Goal: Task Accomplishment & Management: Complete application form

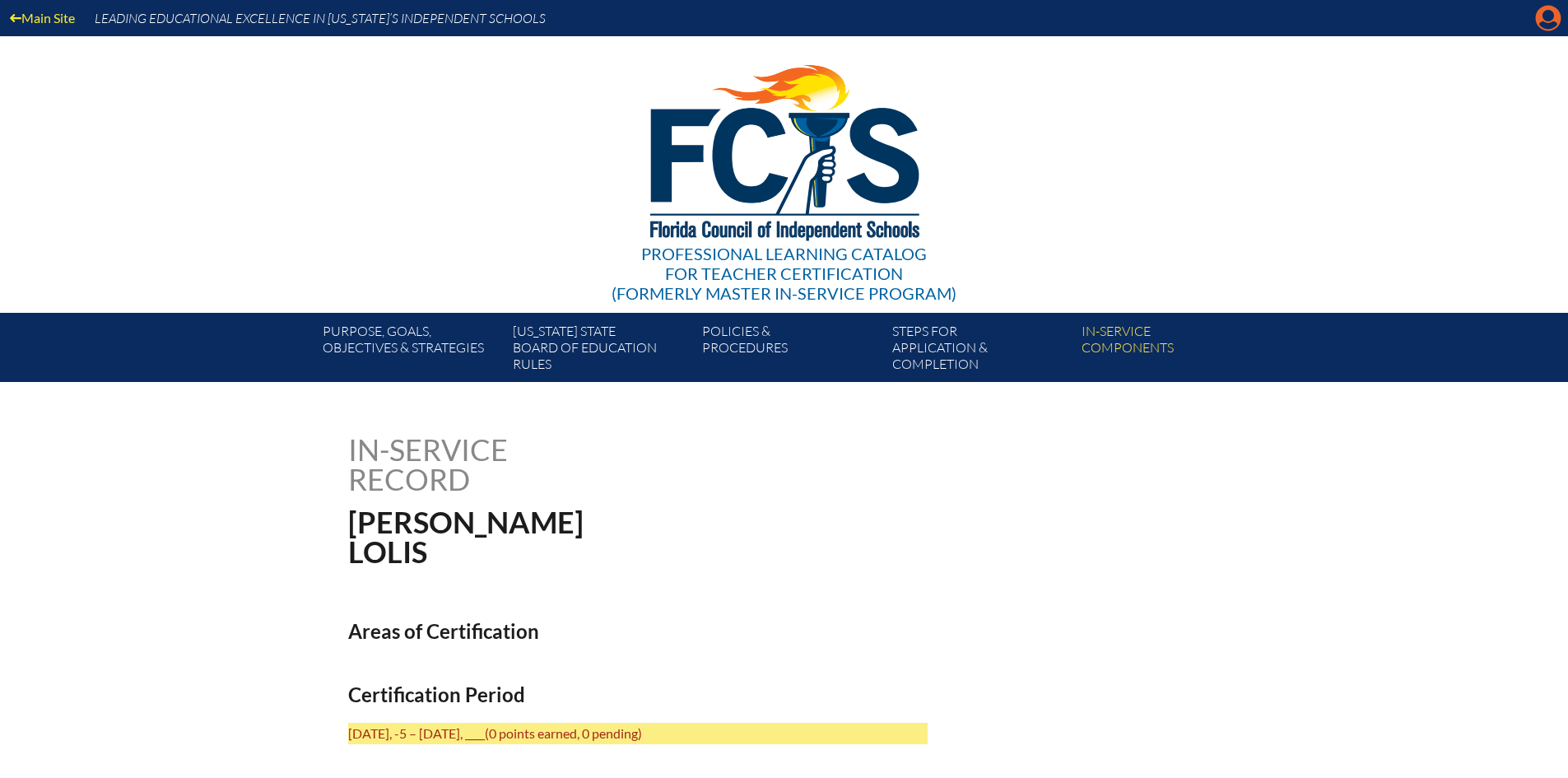
click at [1550, 11] on icon "Manage account" at bounding box center [1548, 17] width 26 height 27
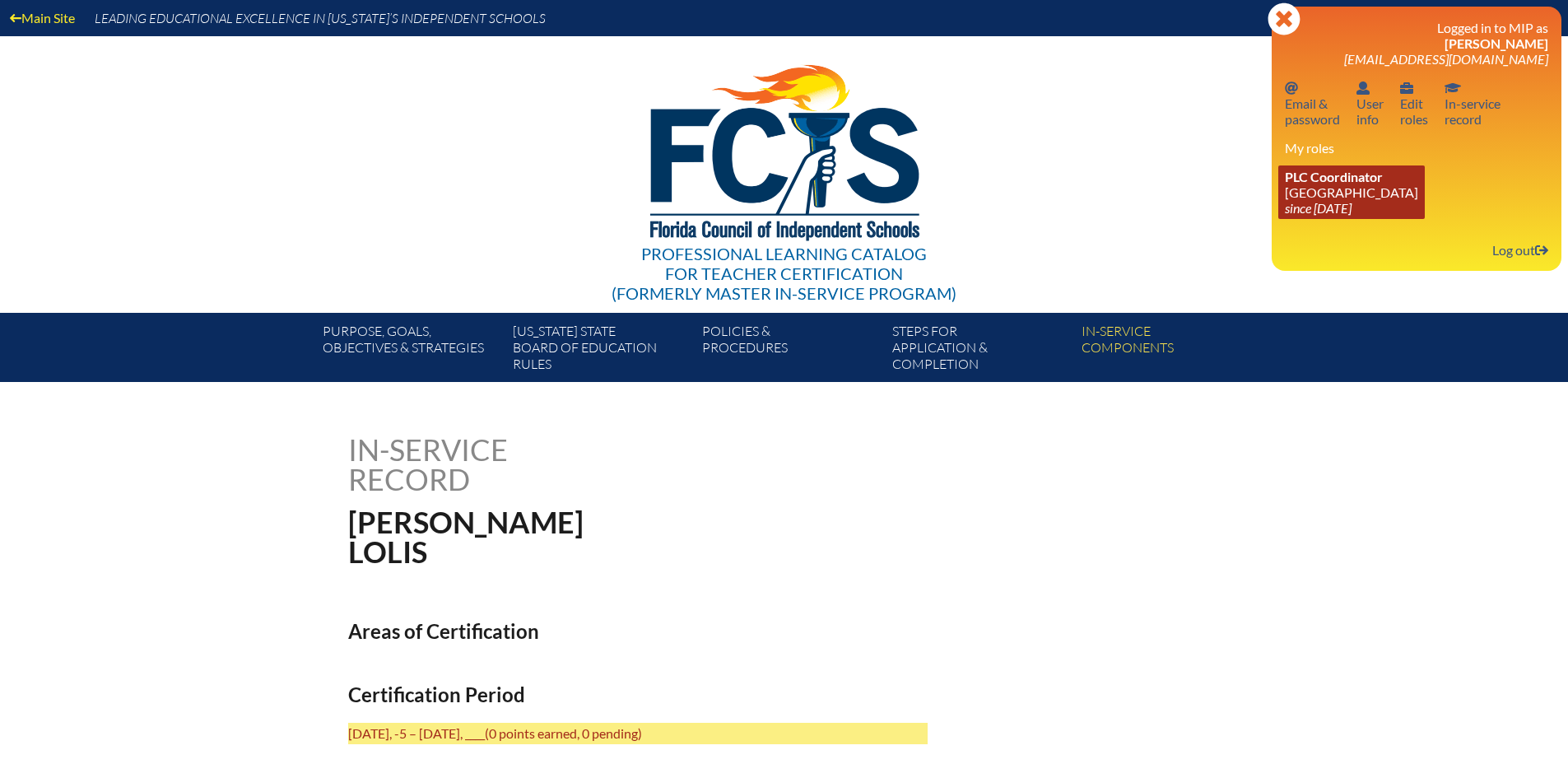
click at [1351, 212] on icon "since [DATE]" at bounding box center [1318, 208] width 67 height 16
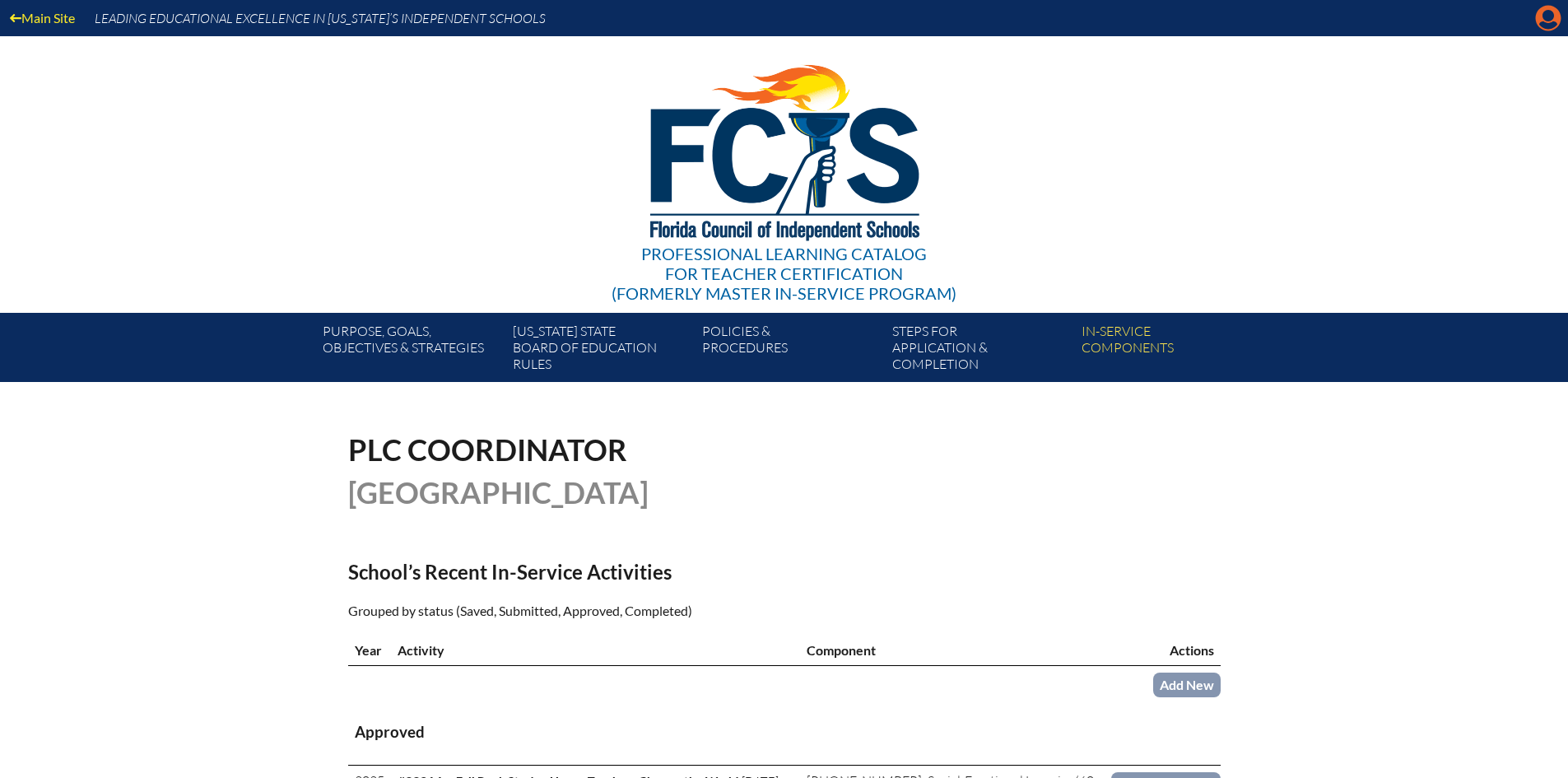
click at [1541, 22] on icon at bounding box center [1549, 18] width 26 height 26
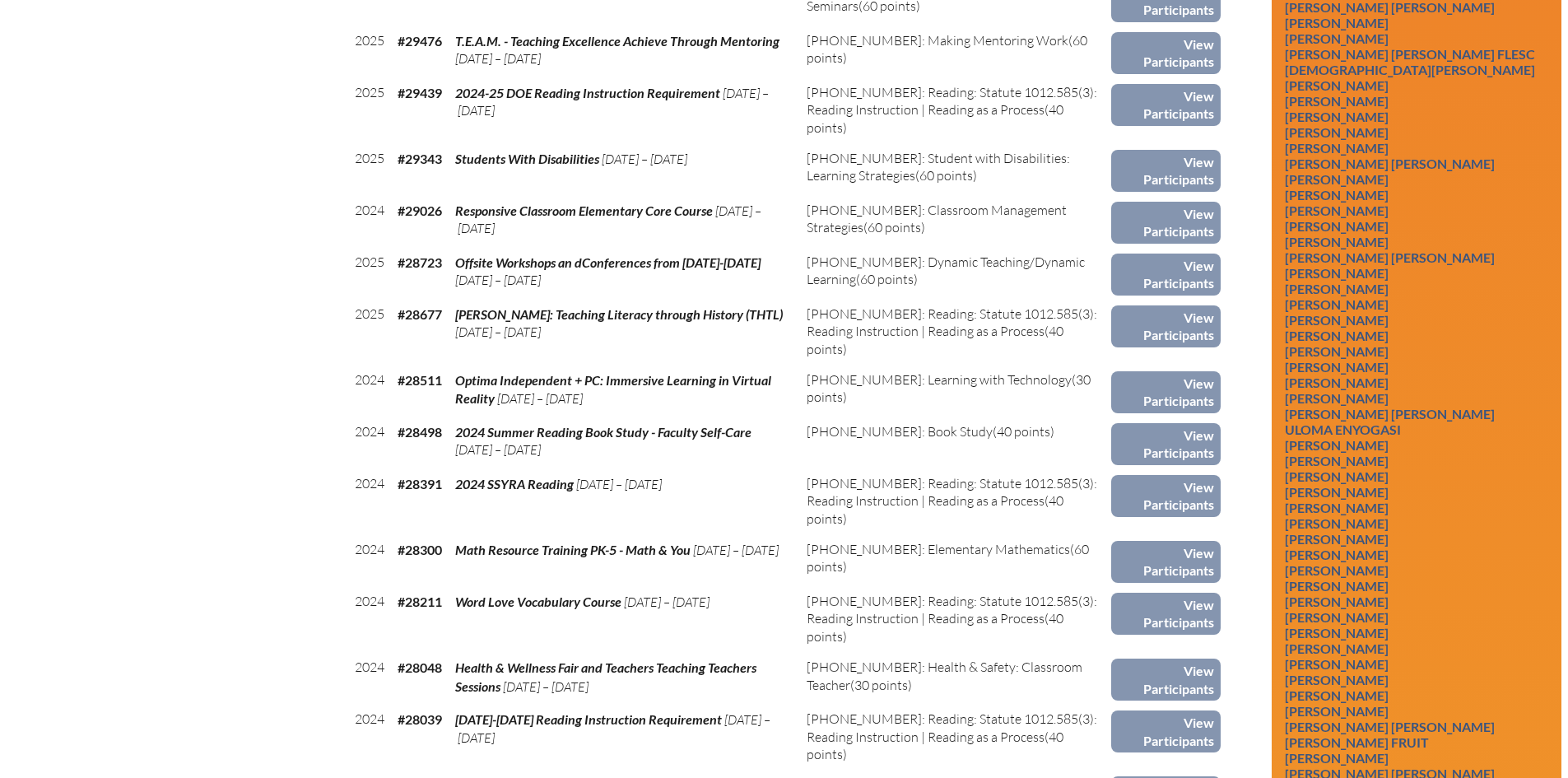
scroll to position [1977, 0]
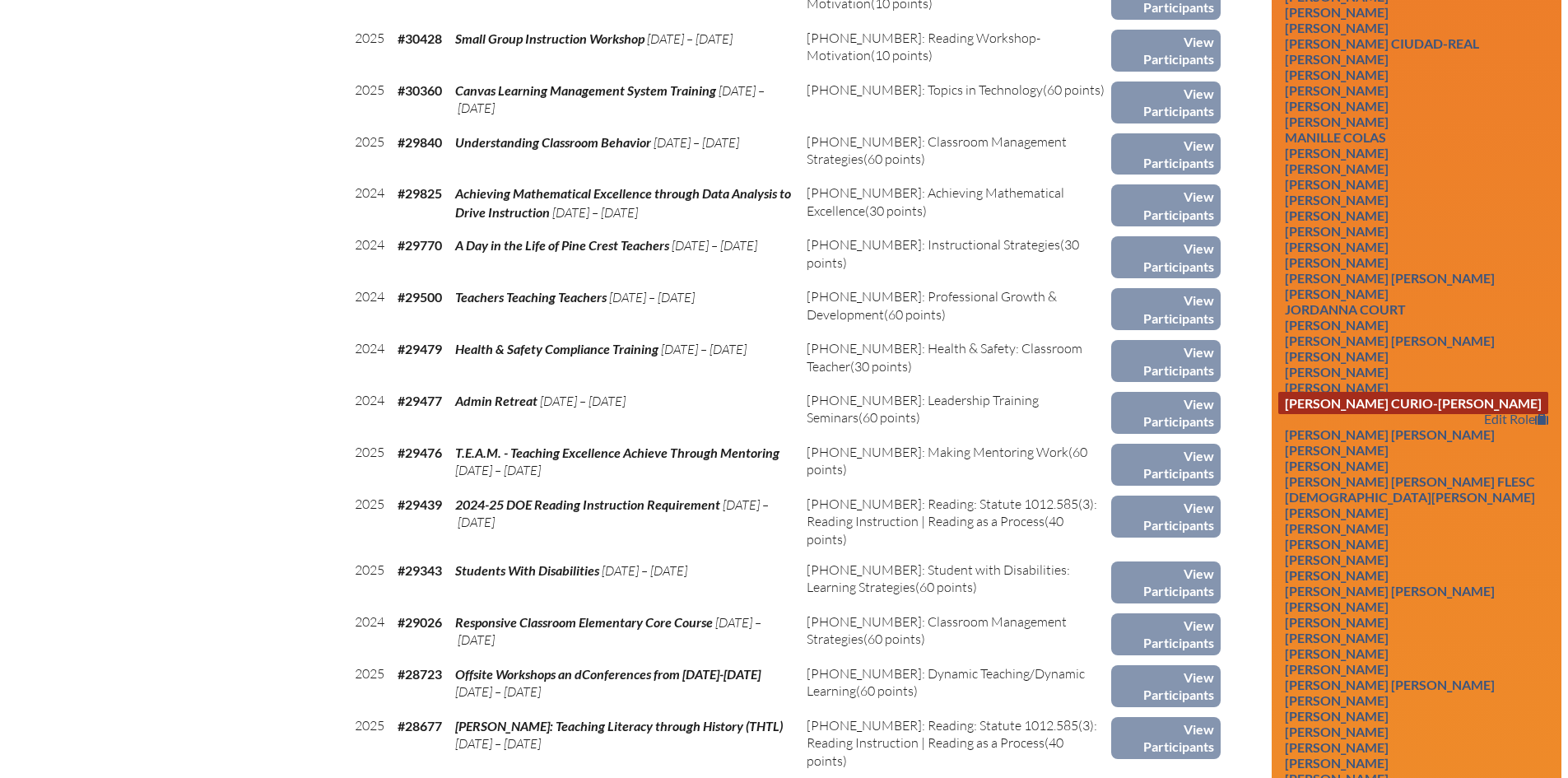
click at [1395, 414] on link "Brooke Elizabeth Curio-Moody" at bounding box center [1414, 403] width 270 height 22
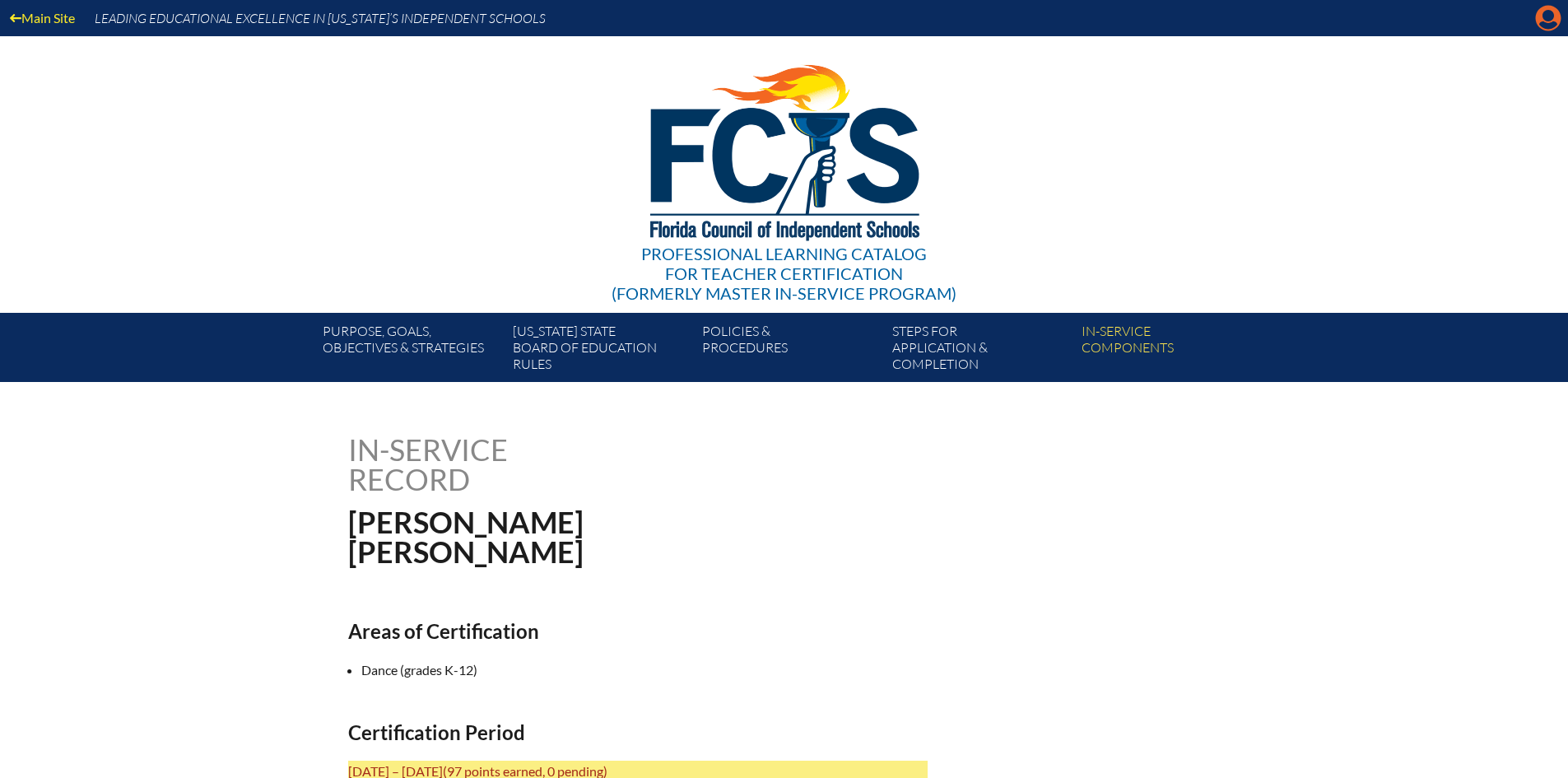
click at [1559, 16] on icon at bounding box center [1549, 18] width 26 height 26
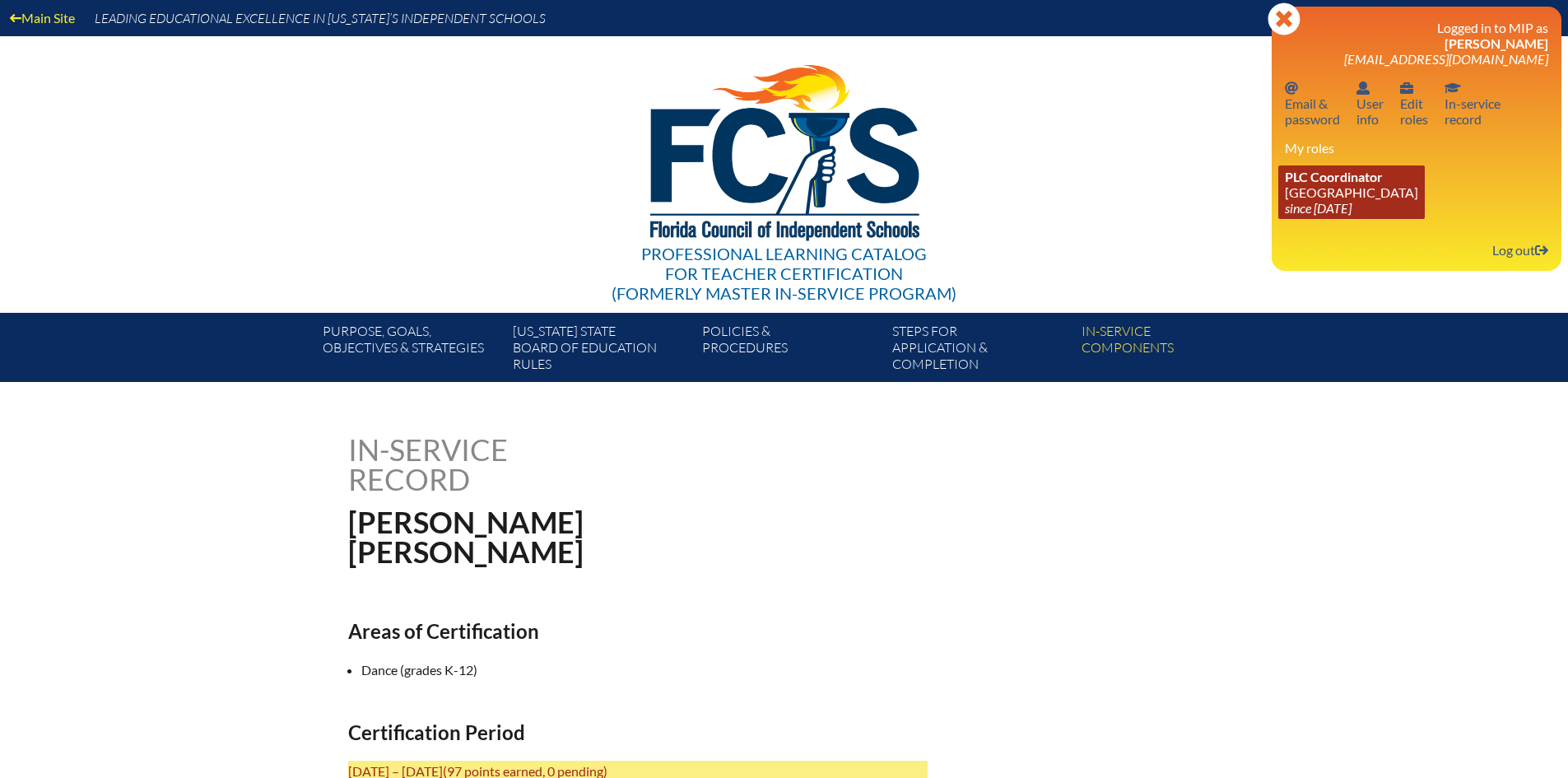
click at [1322, 175] on span "PLC Coordinator" at bounding box center [1333, 176] width 98 height 16
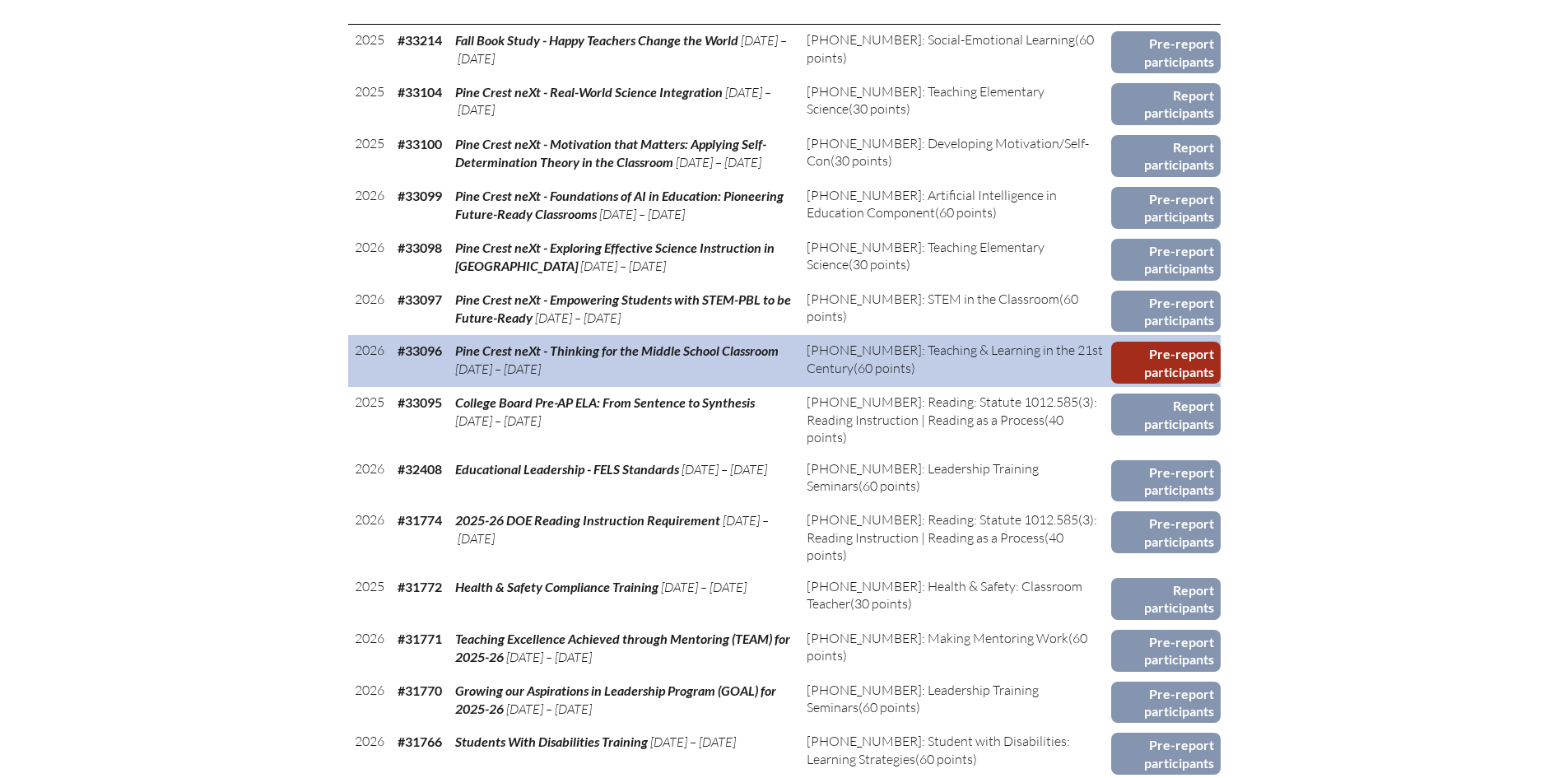
scroll to position [988, 0]
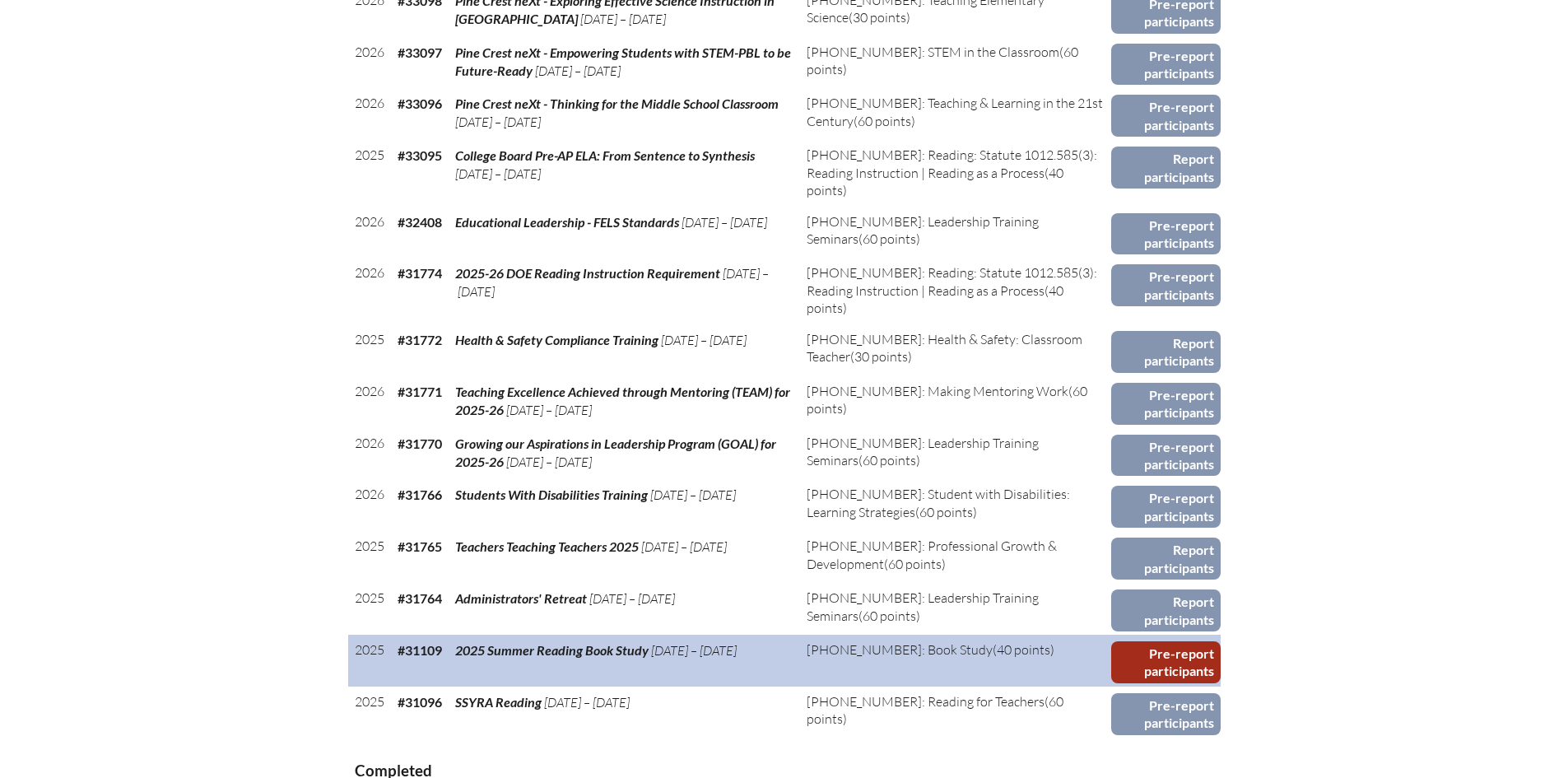
click at [1149, 646] on link "Pre-report participants" at bounding box center [1166, 663] width 110 height 42
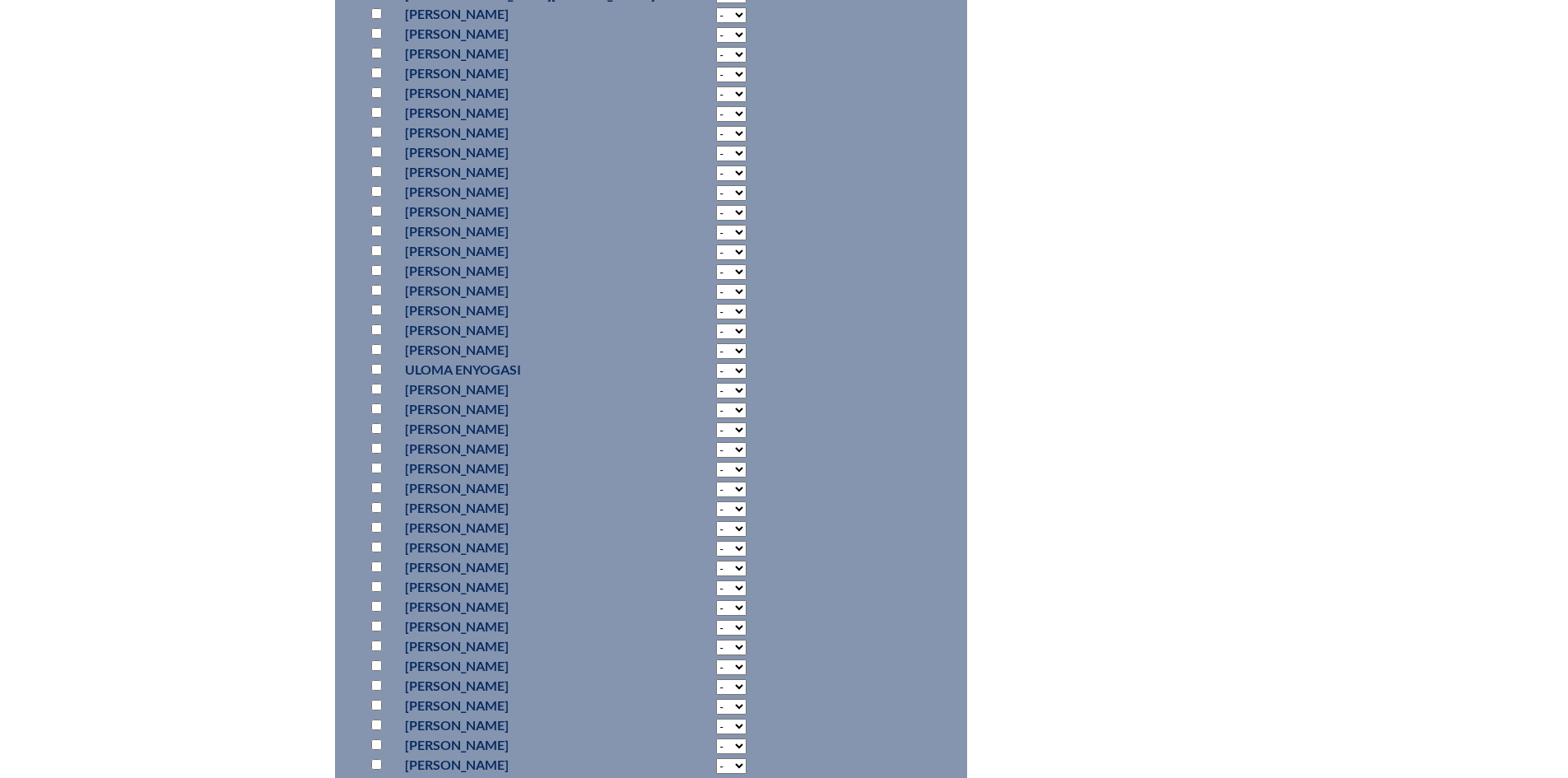
scroll to position [7214, 0]
click at [378, 102] on input "checkbox" at bounding box center [376, 106] width 11 height 11
checkbox input "true"
click at [716, 108] on select "- 2 3 4 5 6 7 8 9 10 11 12 13 14 15 16 17 18 19 20 21 22 23 24 25 26 27 28 29 3…" at bounding box center [731, 107] width 30 height 16
select select "15"
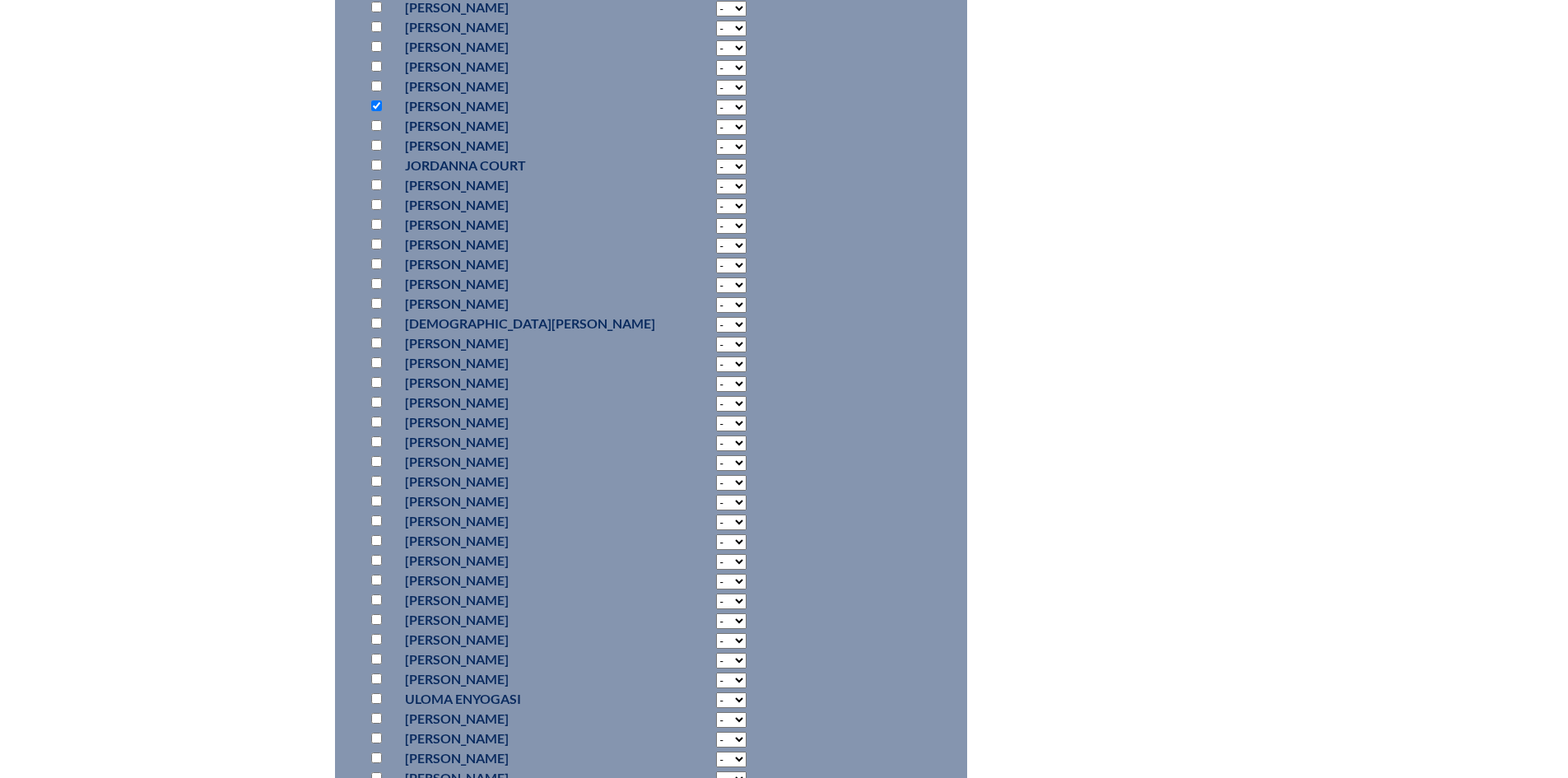
click at [716, 100] on select "- 2 3 4 5 6 7 8 9 10 11 12 13 14 15 16 17 18 19 20 21 22 23 24 25 26 27 28 29 3…" at bounding box center [731, 107] width 30 height 16
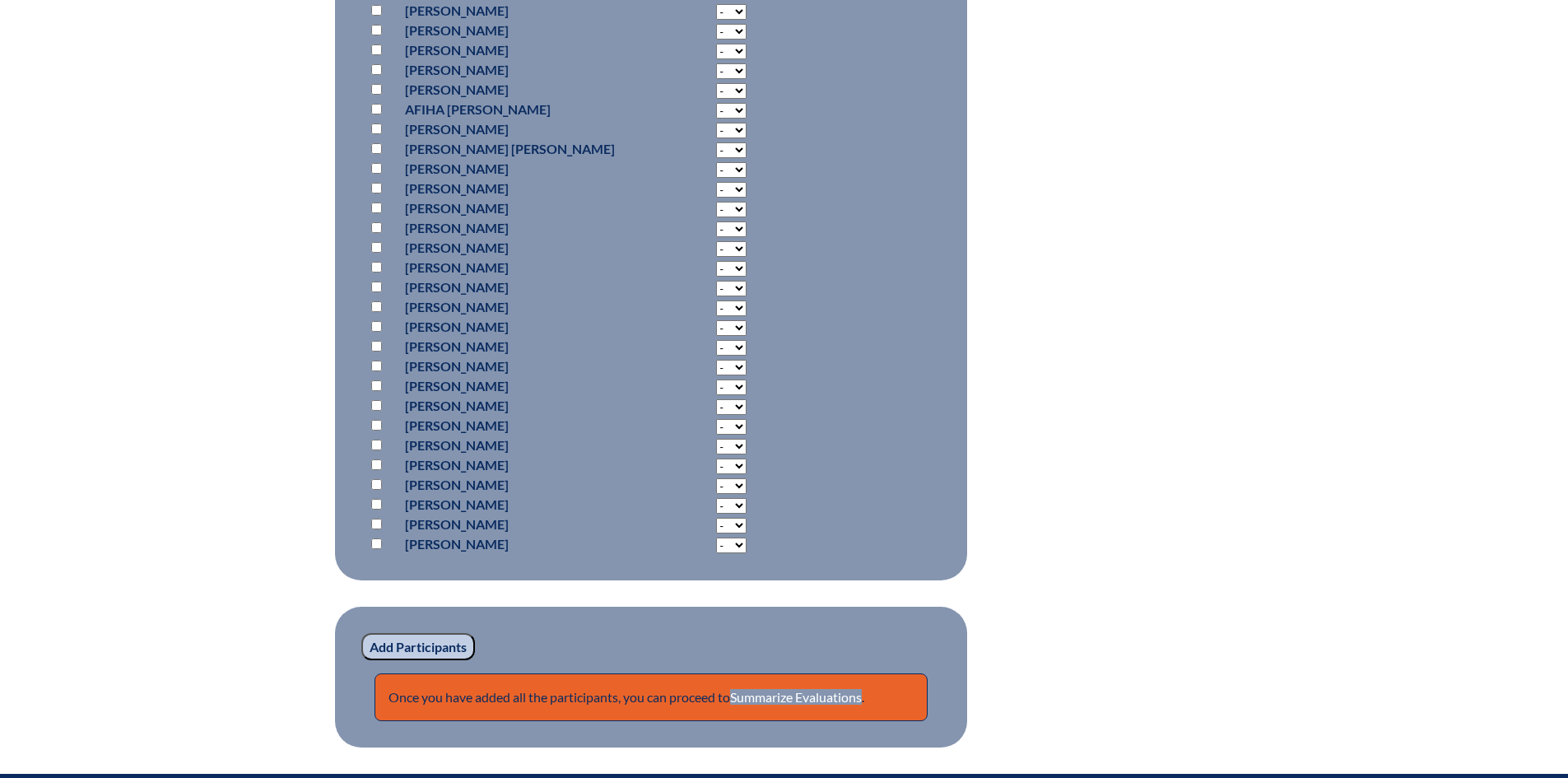
scroll to position [12623, 0]
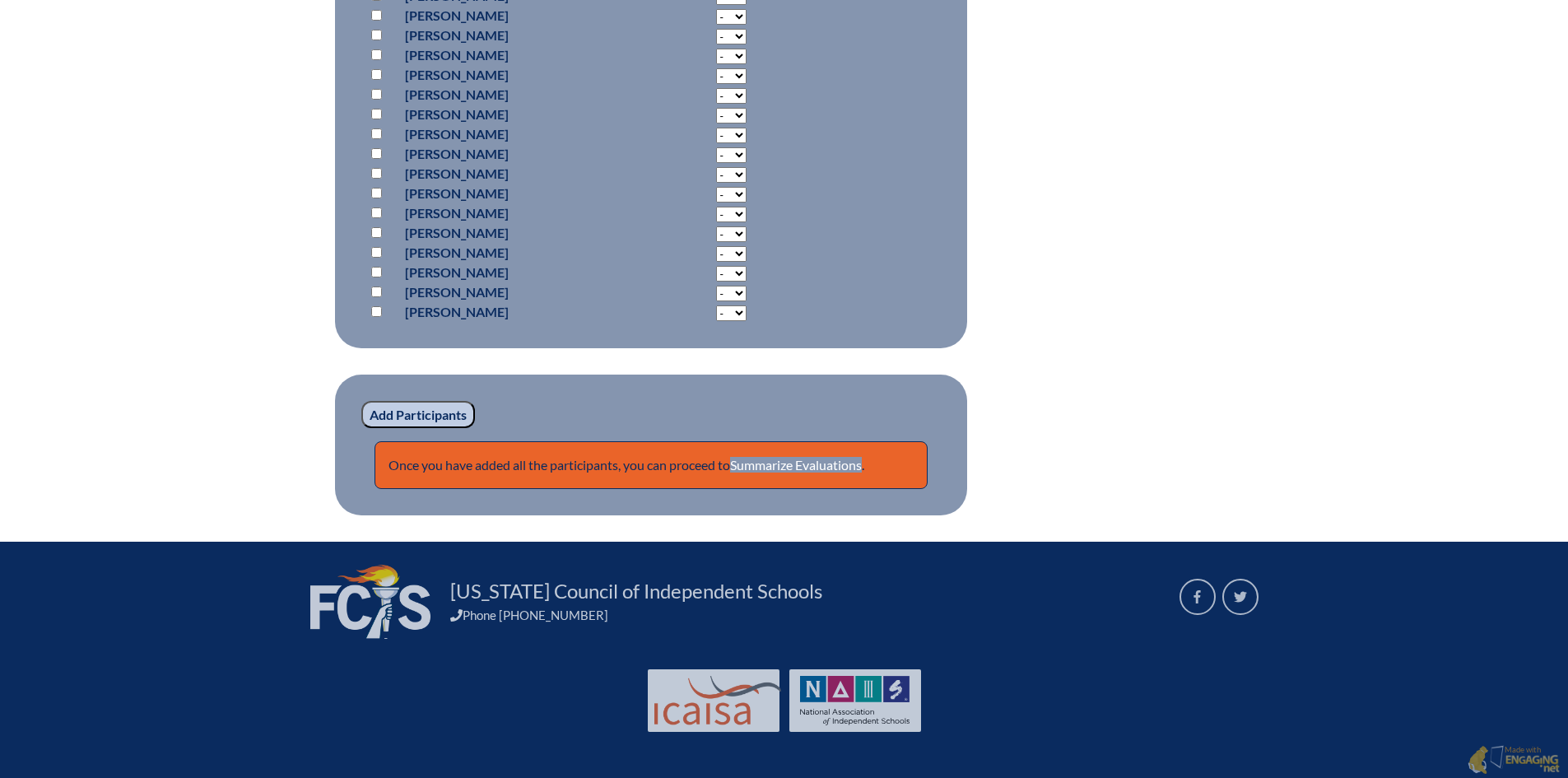
click at [443, 394] on fieldset "Add Participants Once you have added all the participants, you can proceed to S…" at bounding box center [652, 445] width 632 height 142
click at [436, 413] on input "Add Participants" at bounding box center [418, 415] width 113 height 28
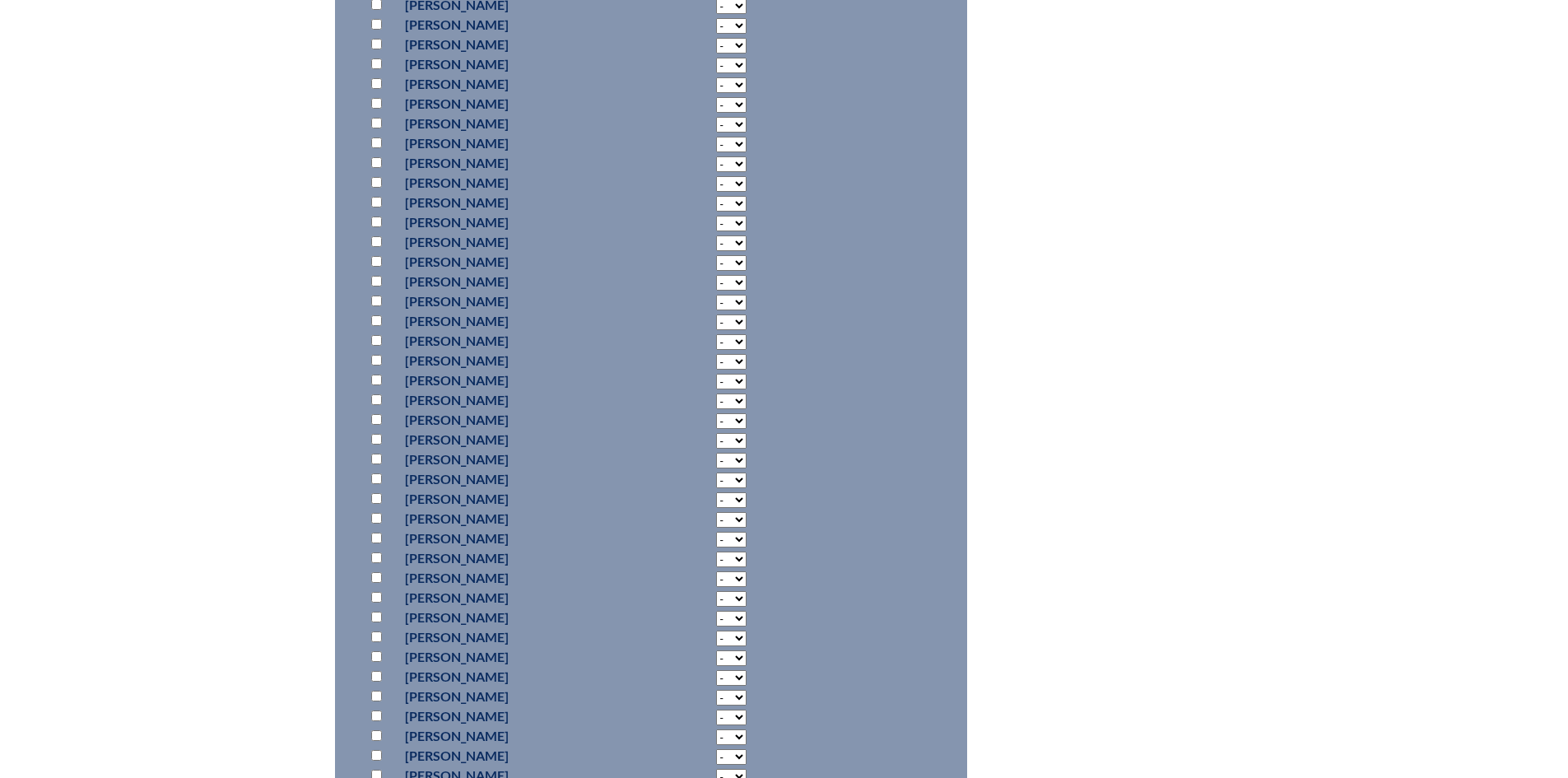
scroll to position [11066, 0]
